Goal: Transaction & Acquisition: Download file/media

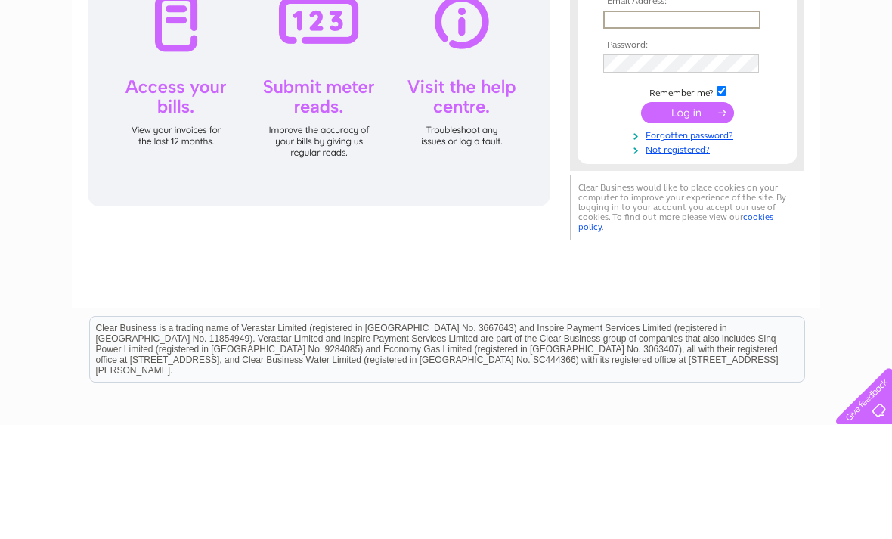
type input "y9wan@hotmail.com"
click at [687, 228] on input "submit" at bounding box center [687, 225] width 93 height 21
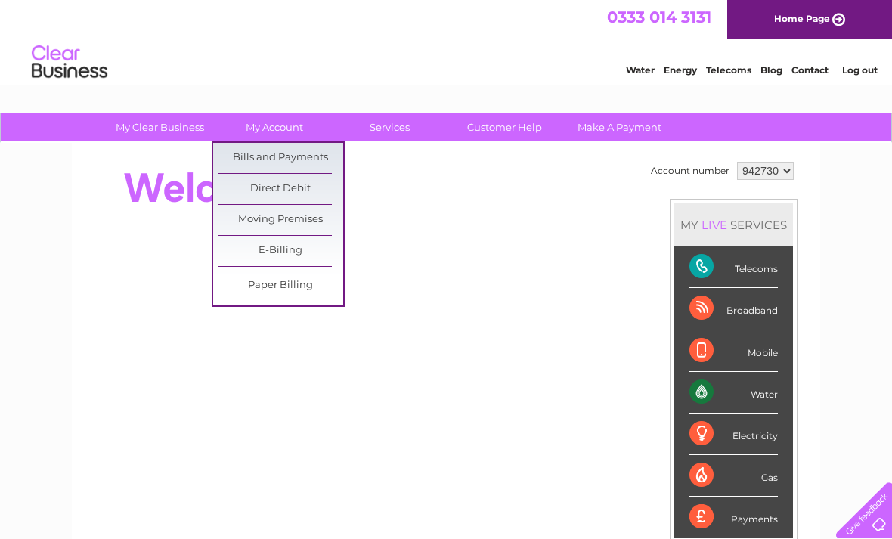
click at [310, 159] on link "Bills and Payments" at bounding box center [280, 158] width 125 height 30
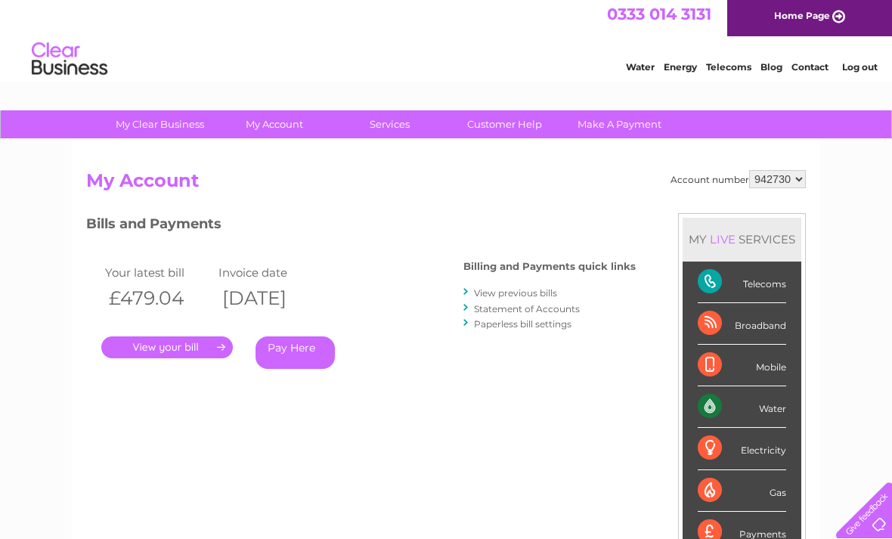
scroll to position [72, 0]
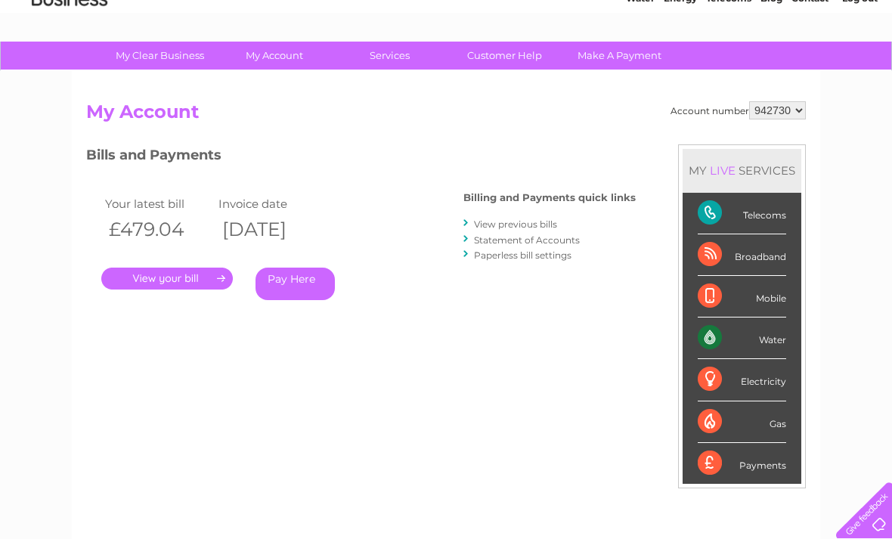
click at [529, 222] on link "View previous bills" at bounding box center [515, 223] width 83 height 11
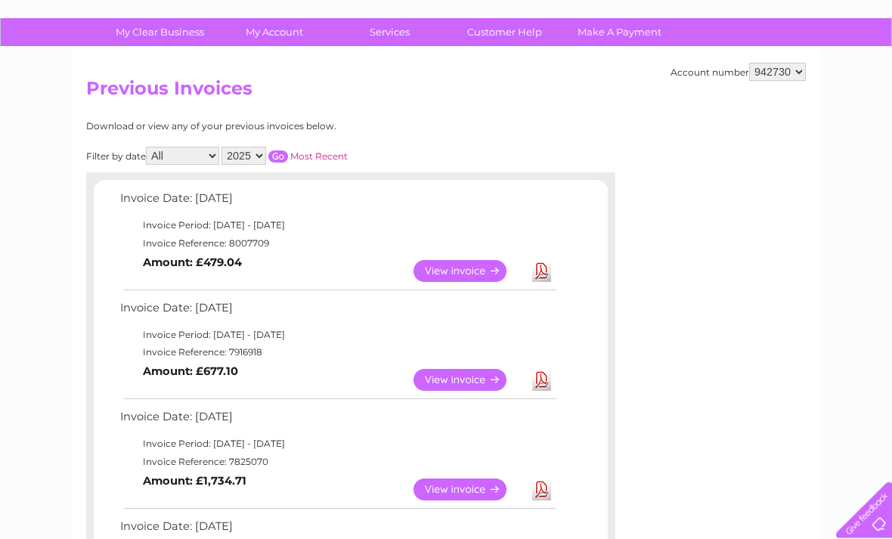
scroll to position [95, 0]
click at [463, 260] on link "View" at bounding box center [468, 271] width 111 height 22
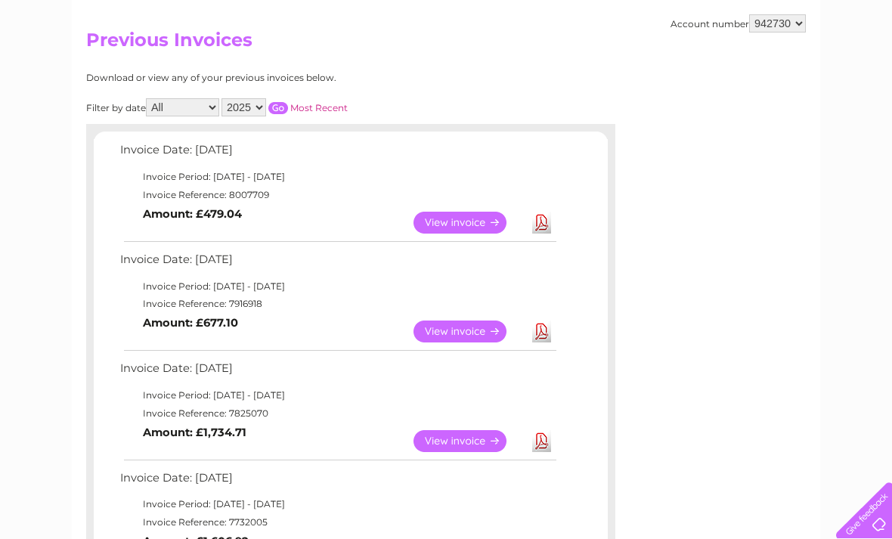
click at [453, 331] on link "View" at bounding box center [468, 332] width 111 height 22
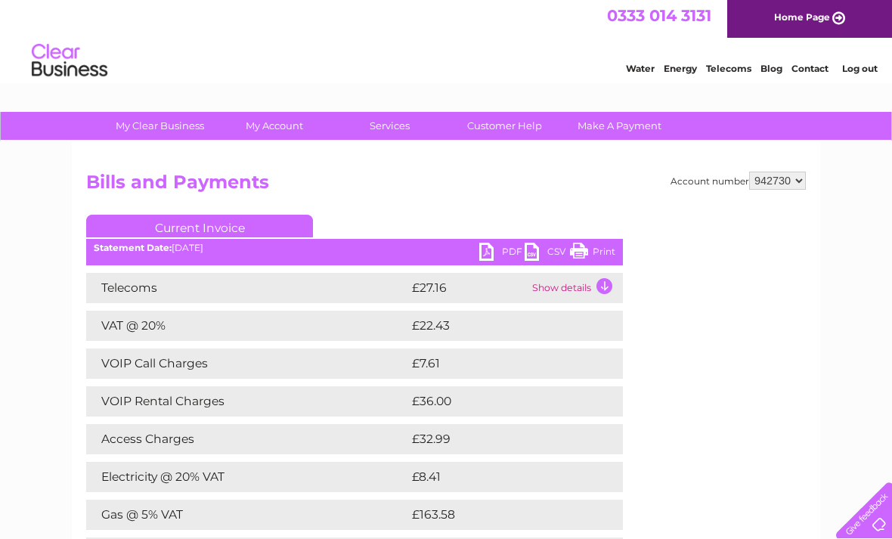
scroll to position [1, 0]
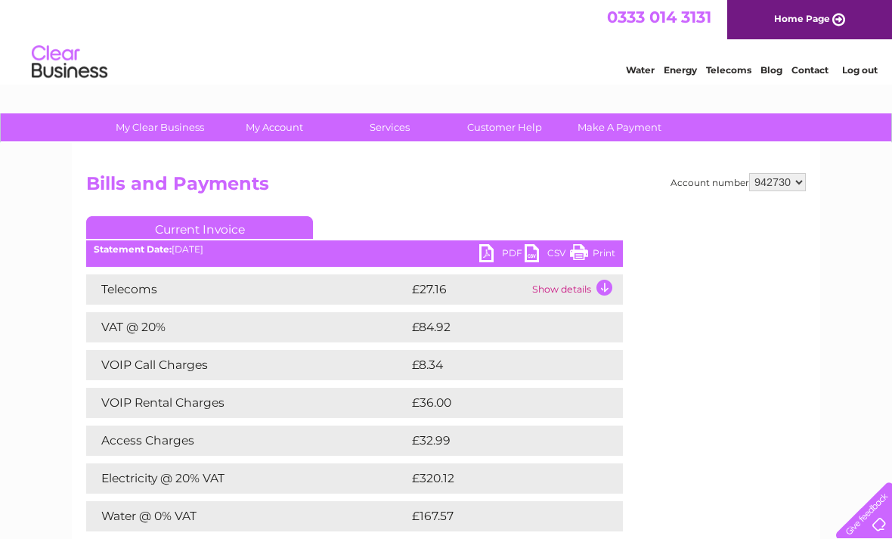
click at [479, 247] on link "PDF" at bounding box center [501, 255] width 45 height 22
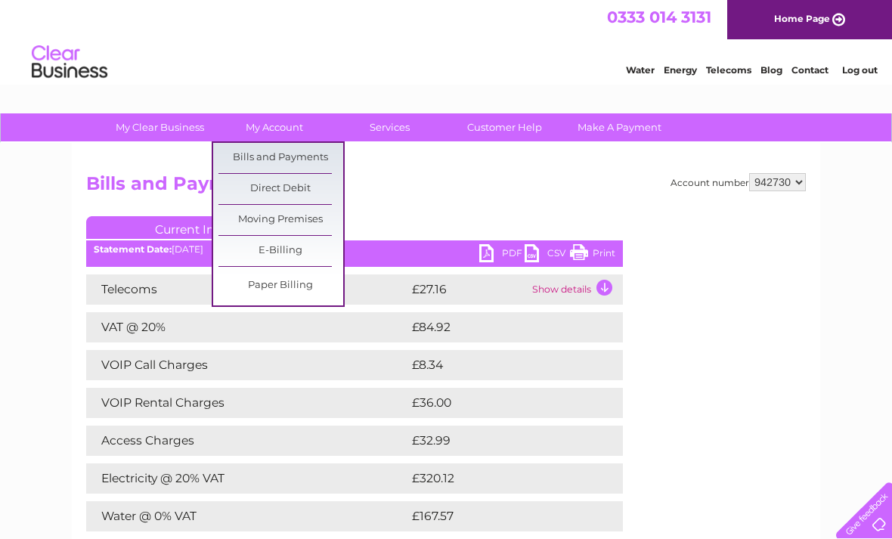
click at [288, 158] on link "Bills and Payments" at bounding box center [280, 158] width 125 height 30
click at [298, 163] on link "Bills and Payments" at bounding box center [280, 158] width 125 height 30
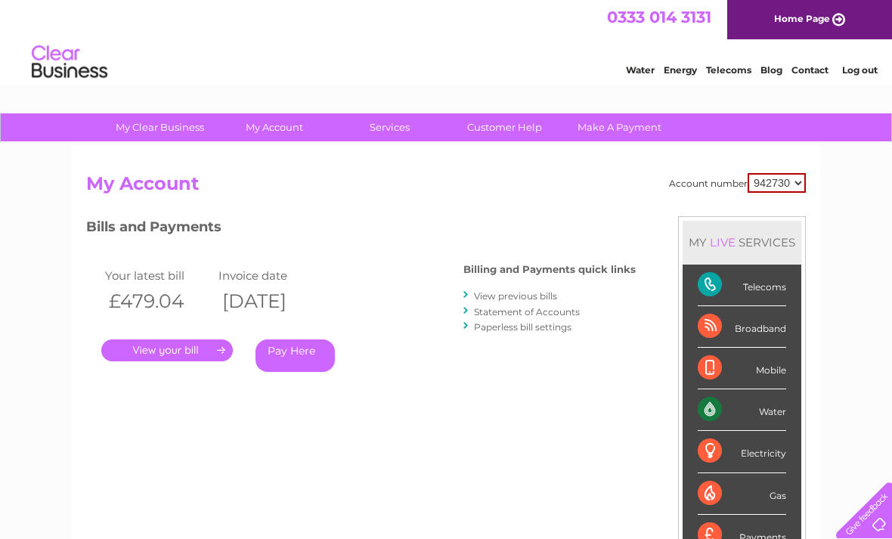
click at [537, 292] on link "View previous bills" at bounding box center [515, 295] width 83 height 11
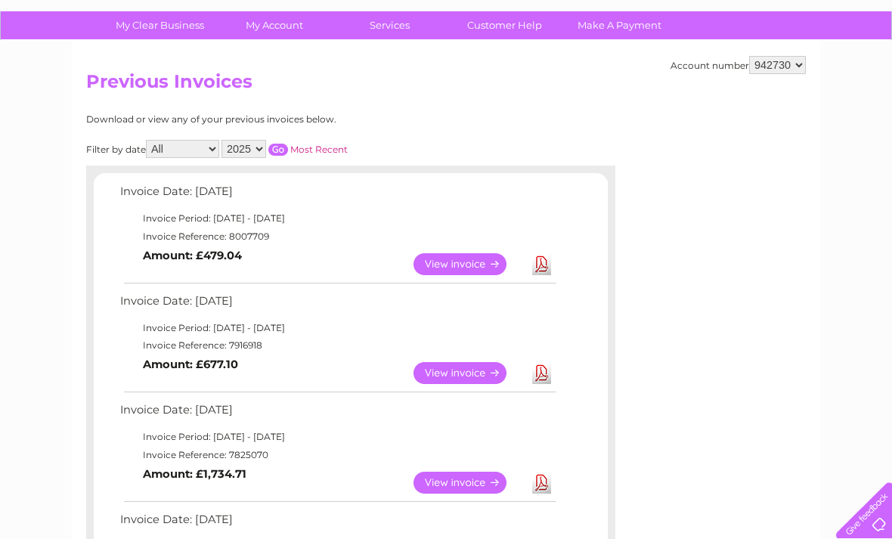
scroll to position [101, 0]
click at [542, 268] on link "Download" at bounding box center [541, 265] width 19 height 22
